Goal: Task Accomplishment & Management: Manage account settings

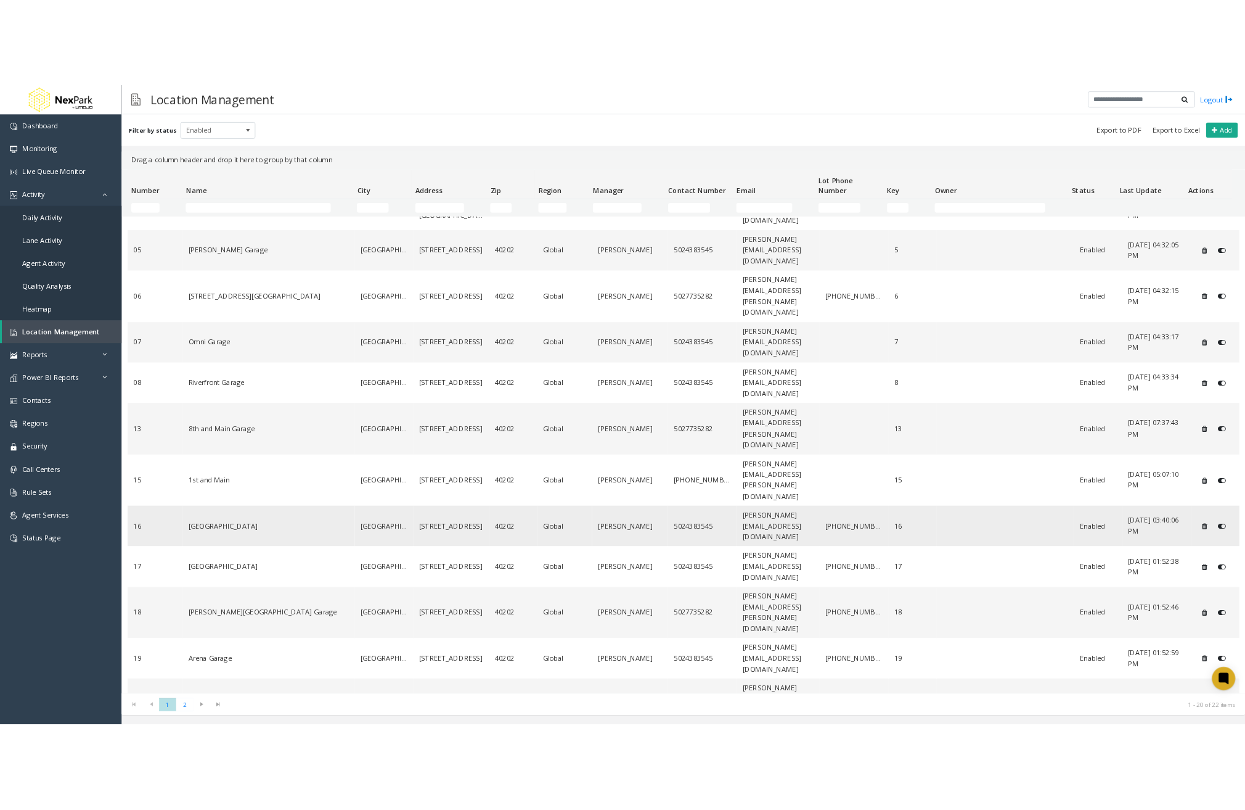
scroll to position [147, 0]
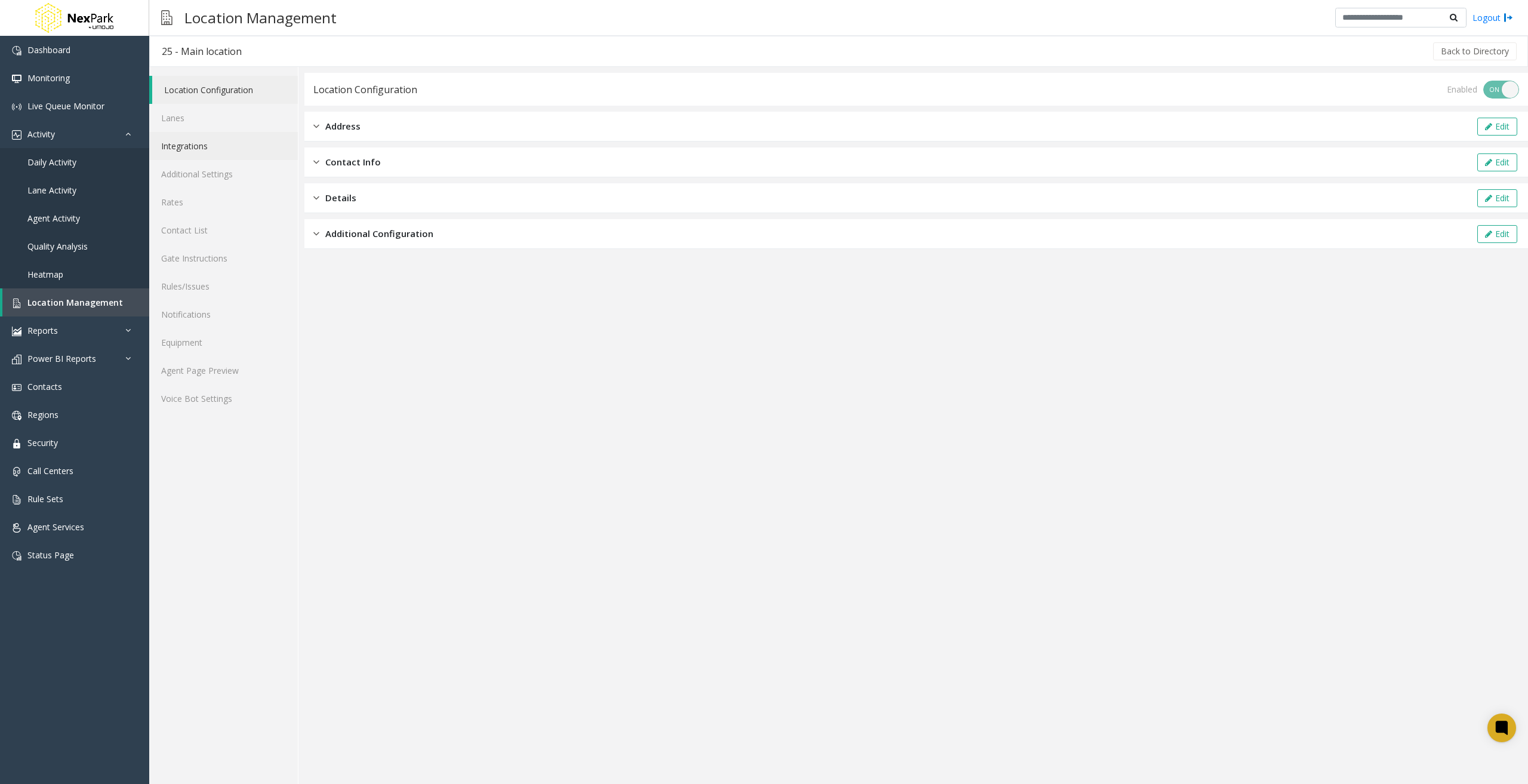
click at [207, 149] on link "Integrations" at bounding box center [224, 145] width 149 height 28
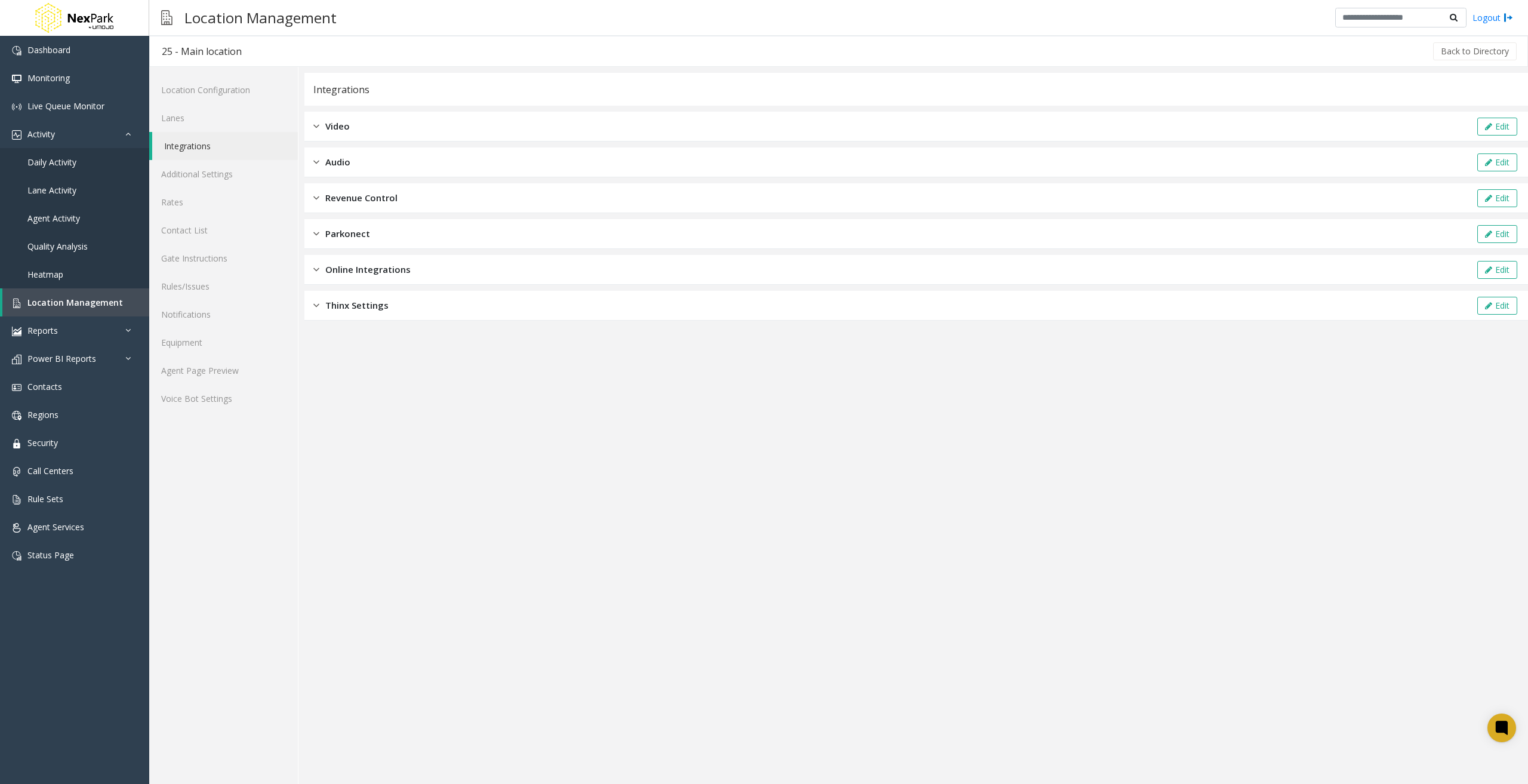
click at [367, 195] on span "Revenue Control" at bounding box center [361, 197] width 73 height 14
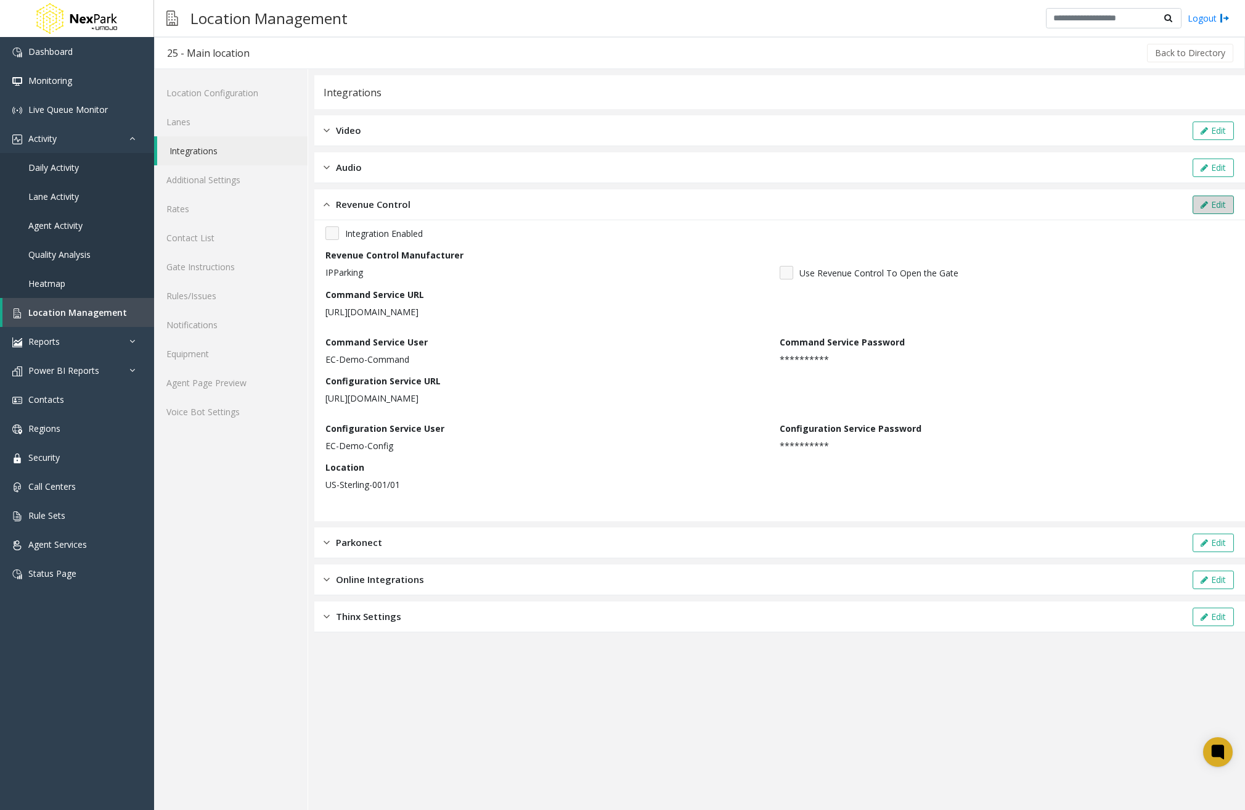
click at [1211, 207] on button "Edit" at bounding box center [1213, 204] width 41 height 18
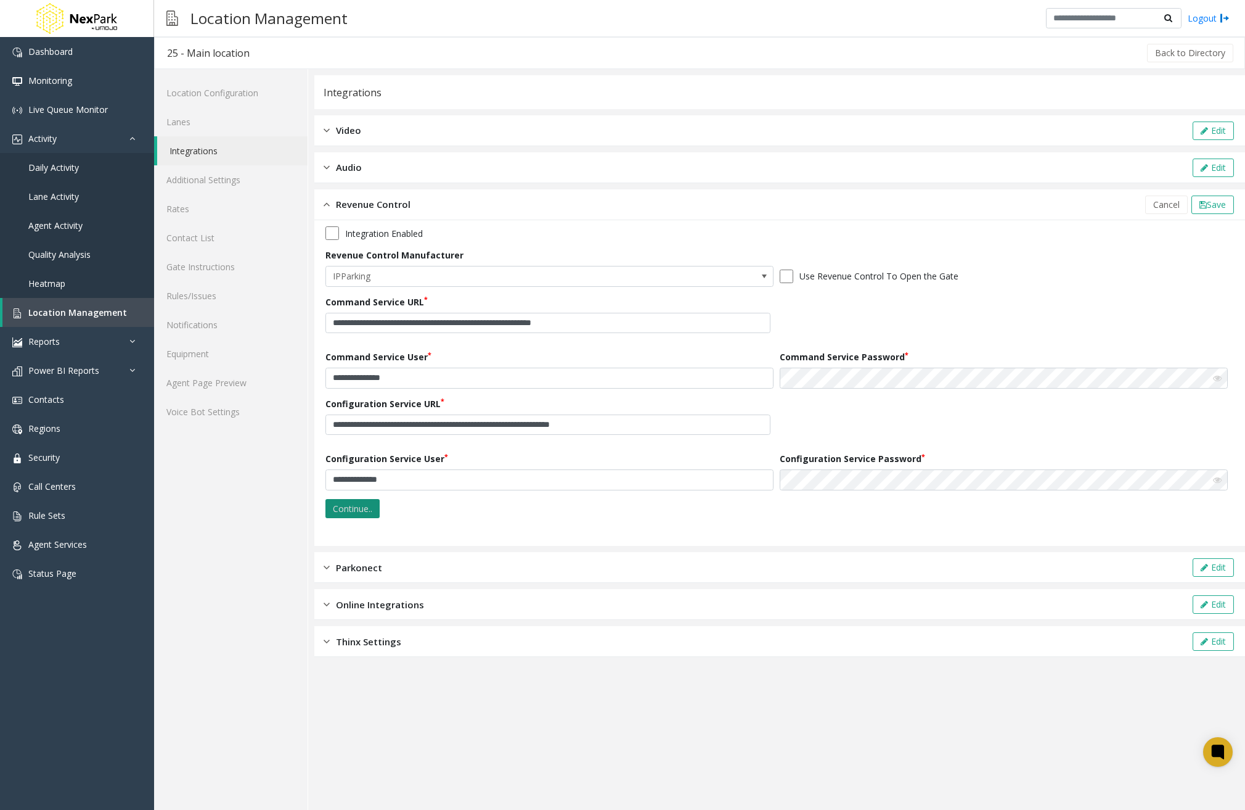
click at [363, 506] on button "Continue.." at bounding box center [353, 509] width 54 height 20
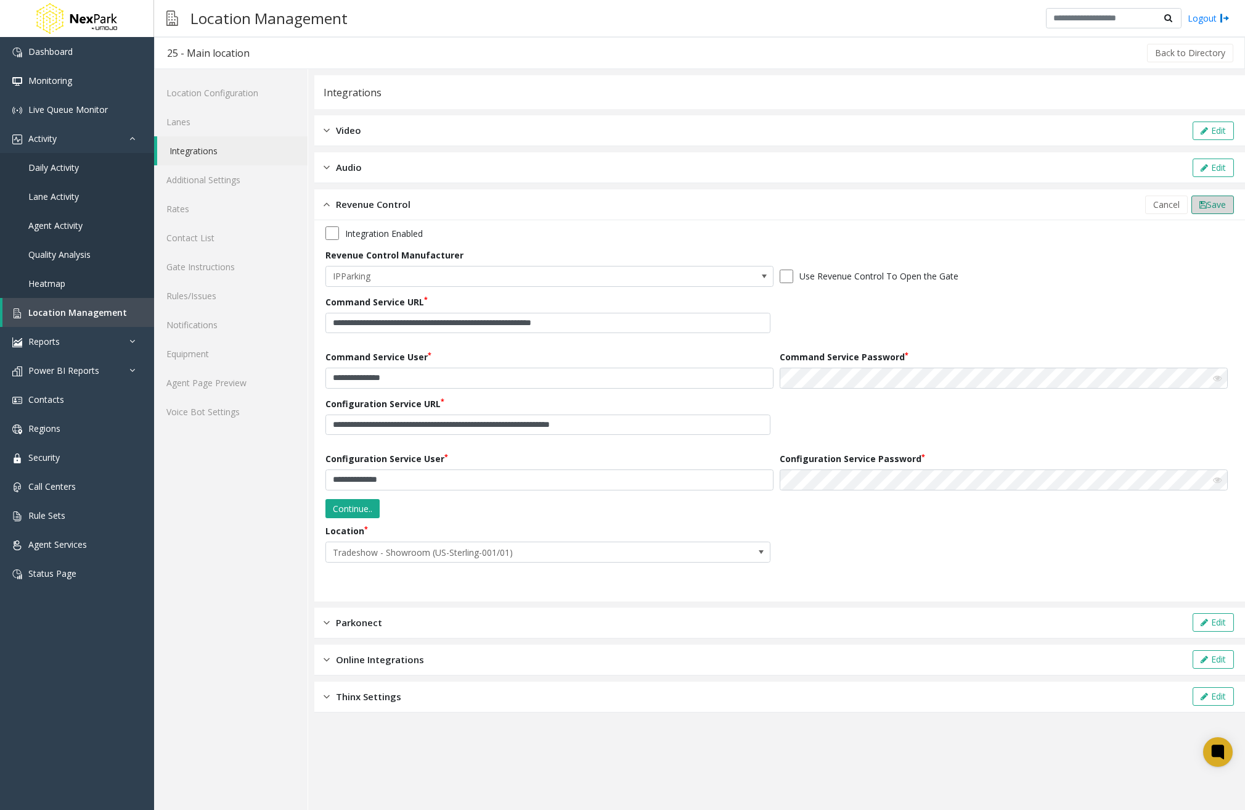
click at [1230, 208] on button "Save" at bounding box center [1213, 204] width 43 height 18
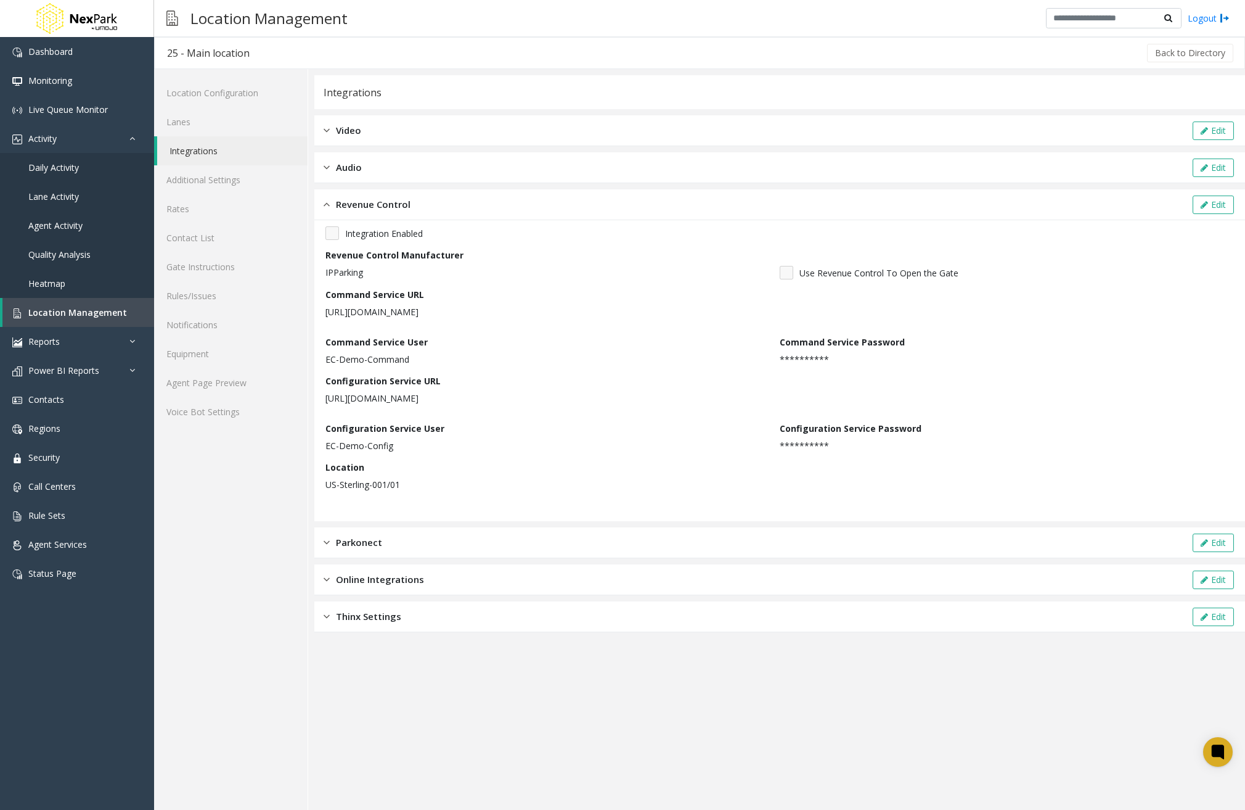
click at [893, 708] on app-integration "**********" at bounding box center [779, 442] width 931 height 734
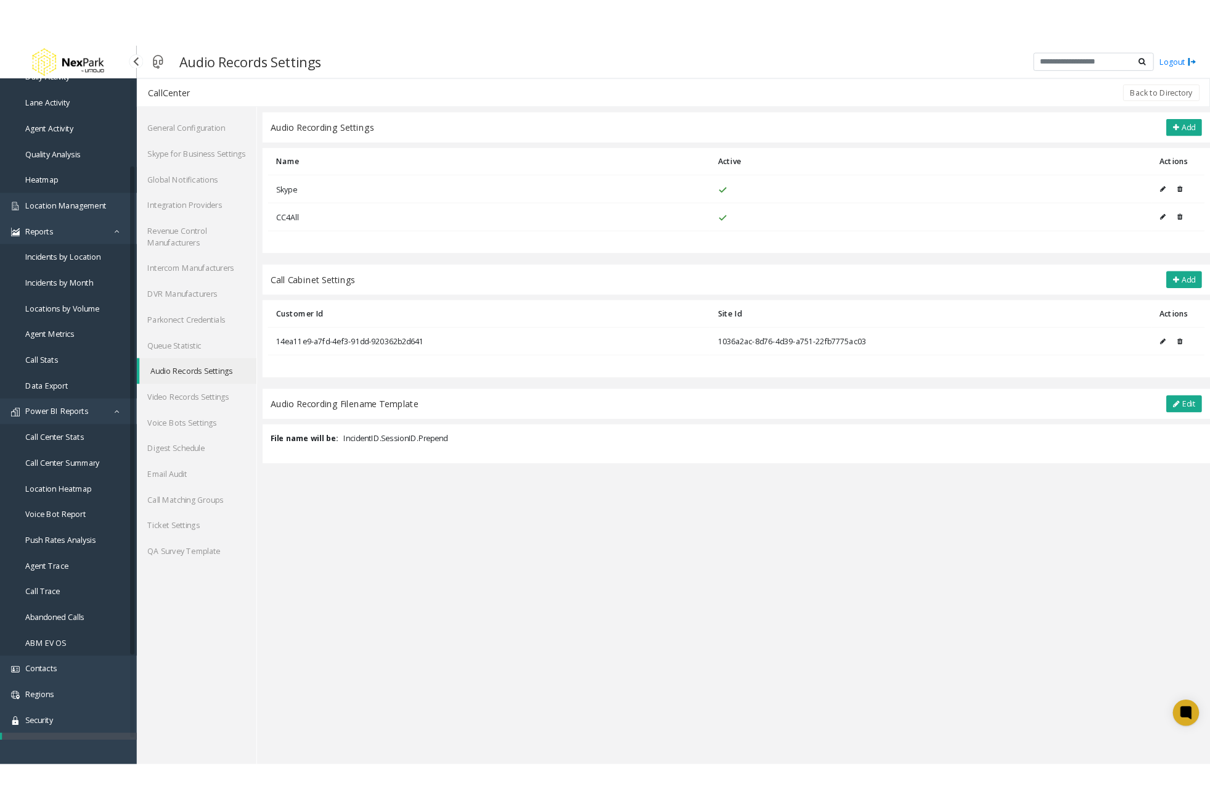
scroll to position [126, 0]
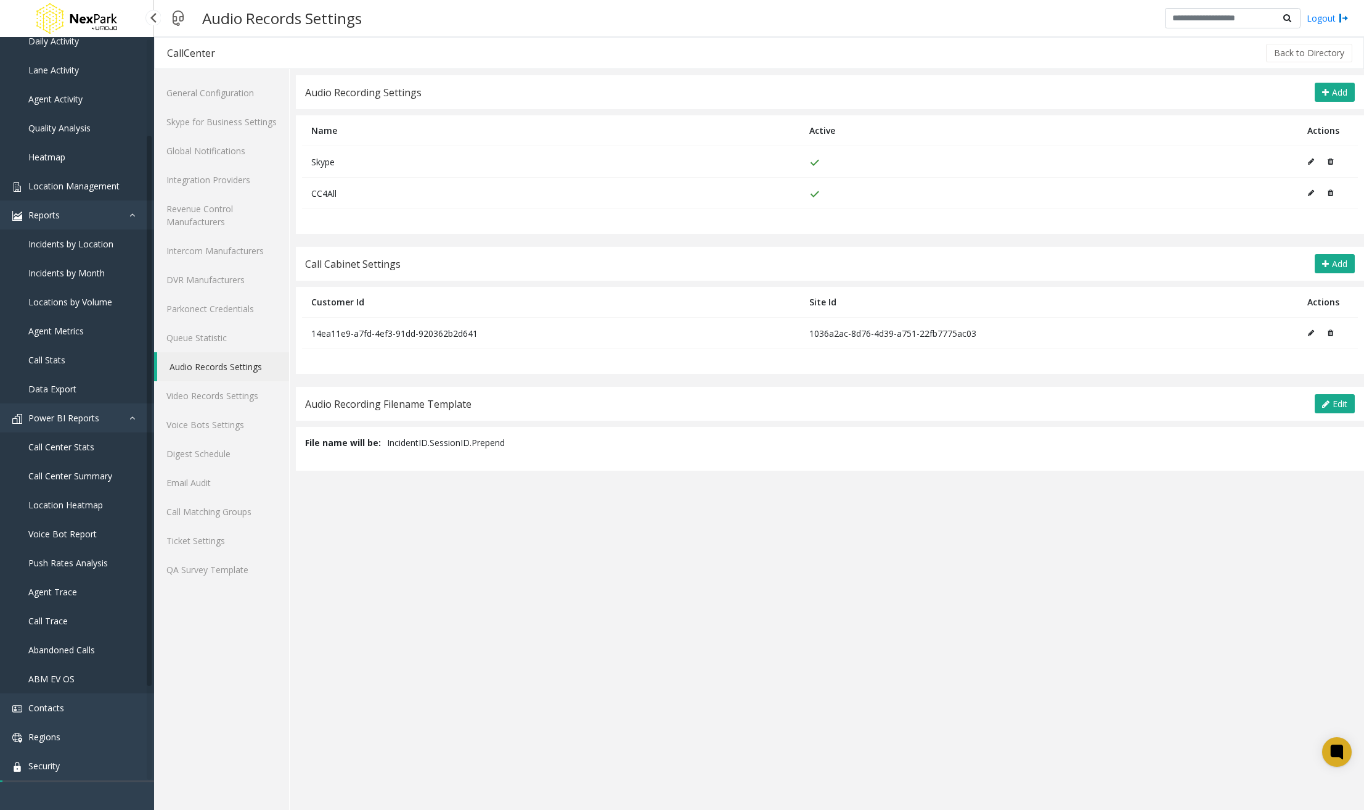
click at [86, 190] on span "Location Management" at bounding box center [73, 186] width 91 height 12
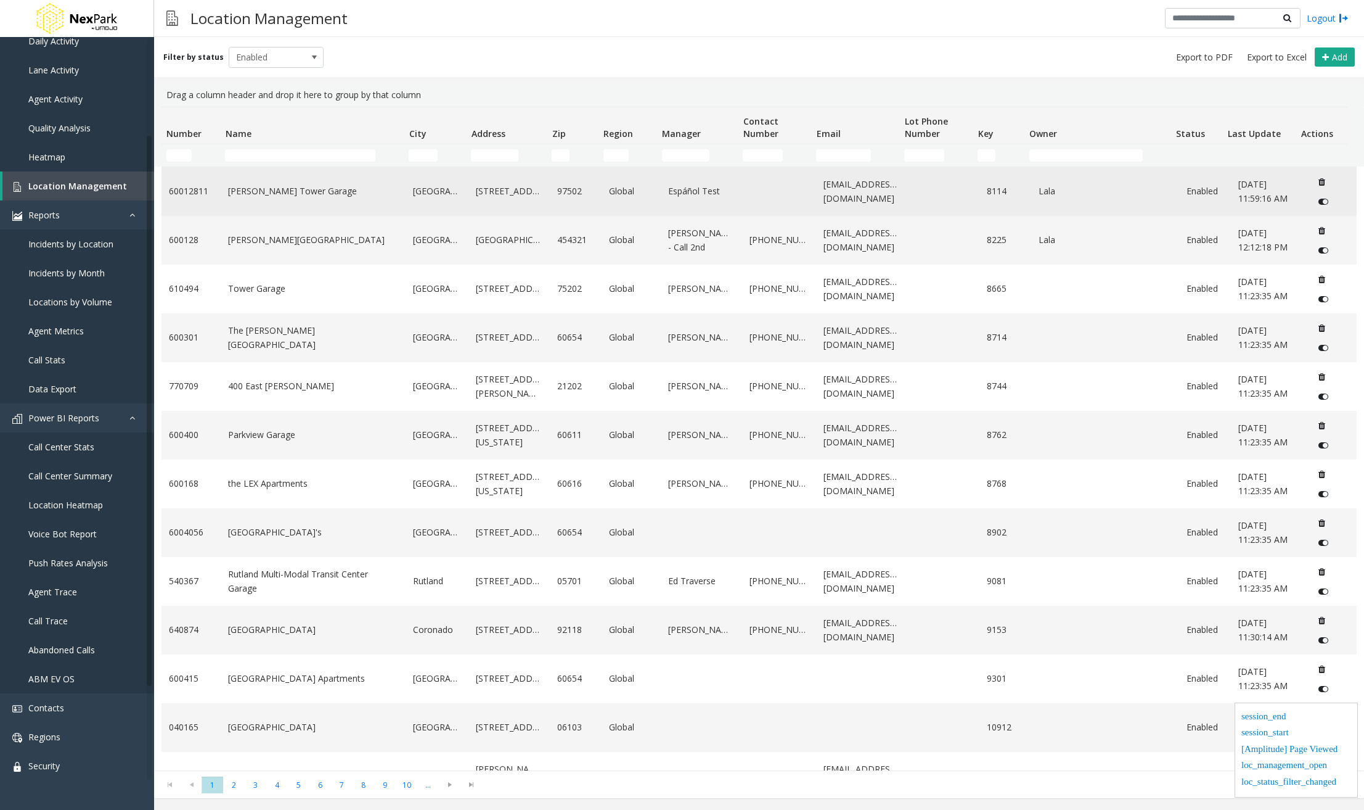
click at [326, 194] on link "LeVeque Tower Garage" at bounding box center [313, 191] width 170 height 14
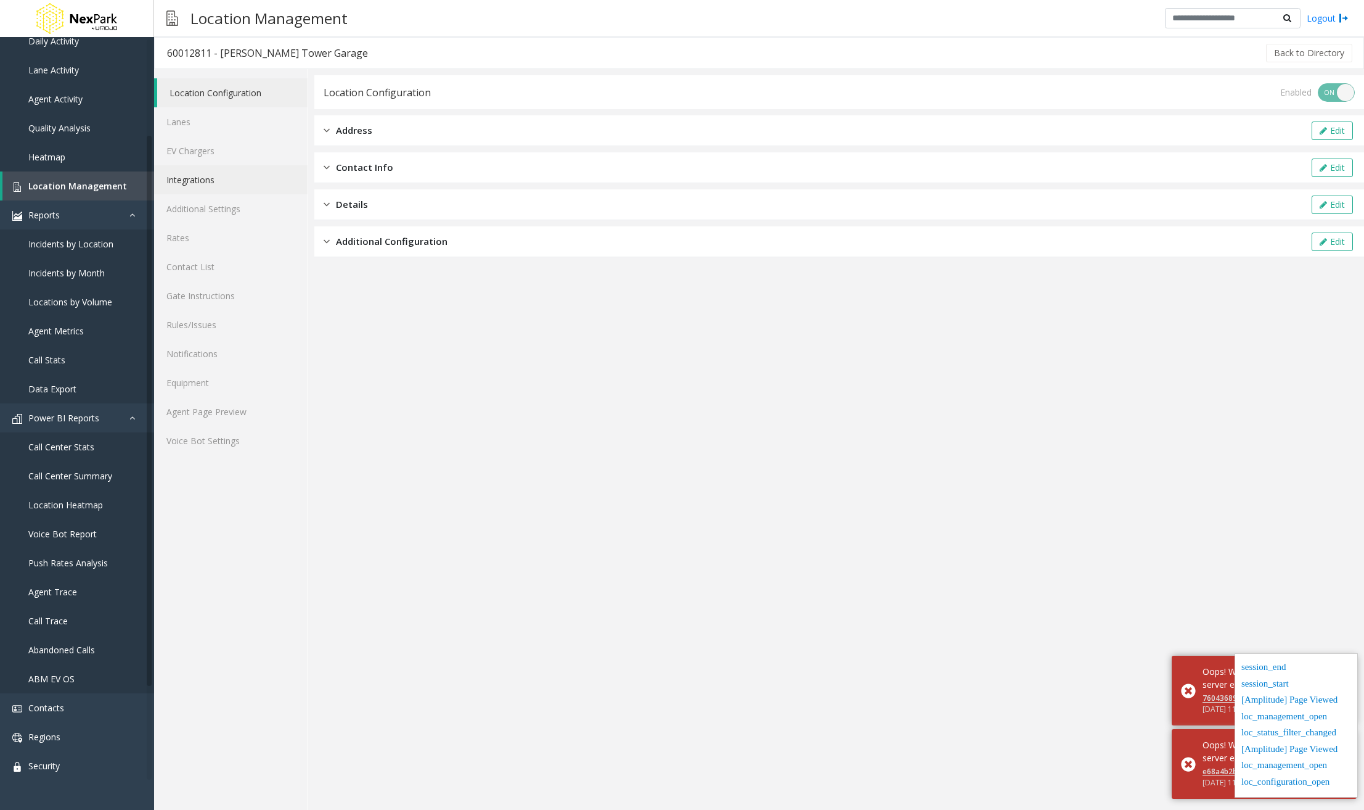
click at [206, 181] on link "Integrations" at bounding box center [231, 179] width 154 height 29
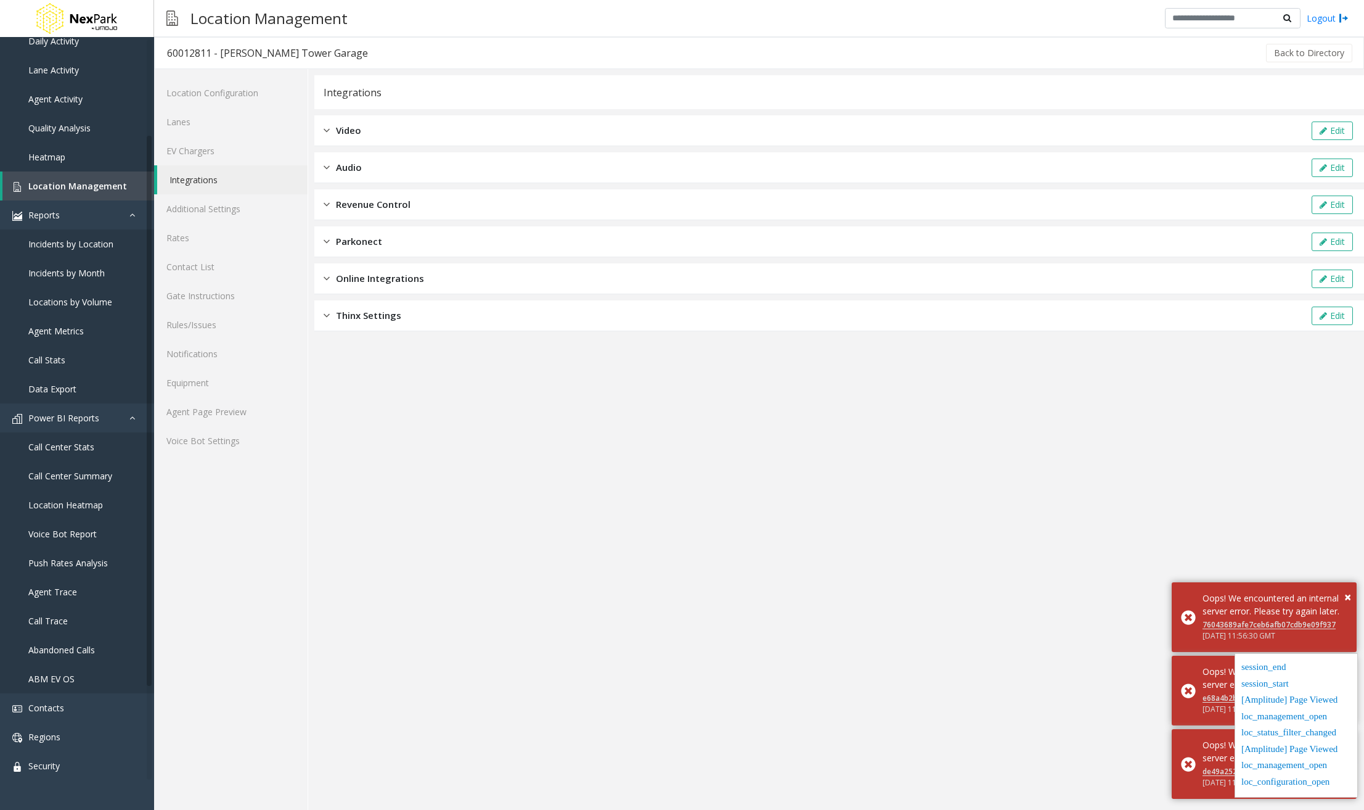
click at [416, 211] on div "Revenue Control Edit" at bounding box center [839, 204] width 1050 height 31
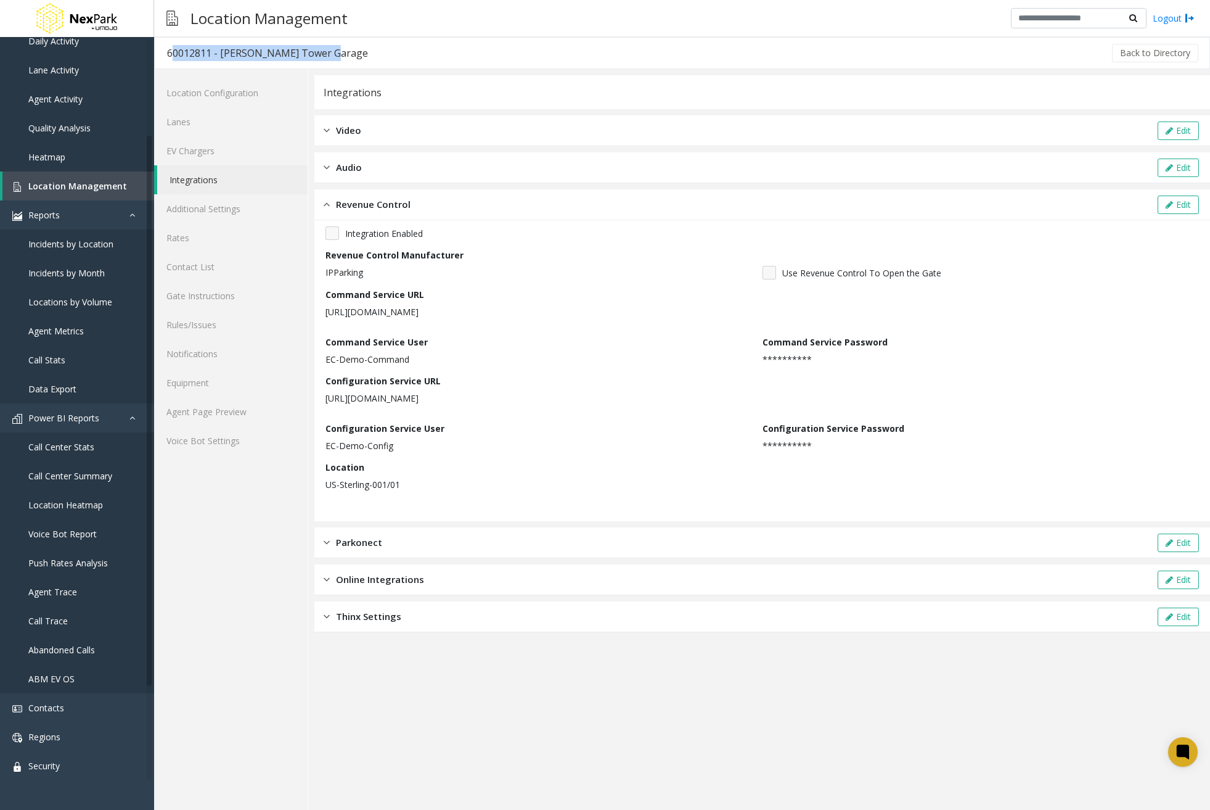
drag, startPoint x: 336, startPoint y: 54, endPoint x: 167, endPoint y: 49, distance: 169.0
click at [167, 49] on h3 "60012811 - LeVeque Tower Garage" at bounding box center [268, 53] width 226 height 28
copy div "60012811 - LeVeque Tower Garage"
